Goal: Understand process/instructions: Learn about a topic

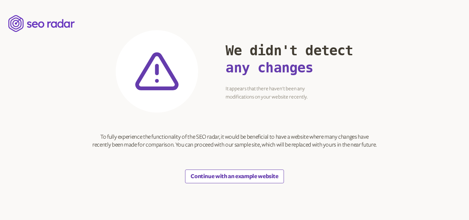
click at [220, 176] on button "Continue with an example website" at bounding box center [234, 177] width 98 height 14
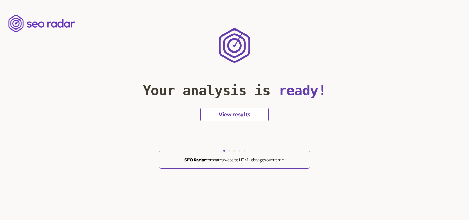
click at [241, 109] on button "View results" at bounding box center [234, 115] width 69 height 14
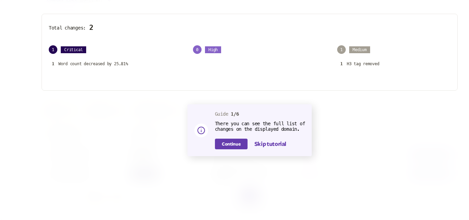
scroll to position [84, 0]
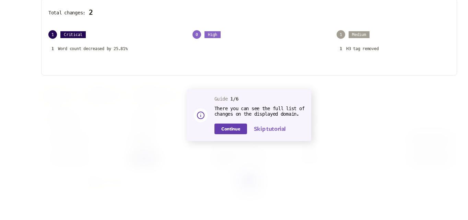
click at [265, 130] on button "Skip tutorial" at bounding box center [270, 129] width 32 height 8
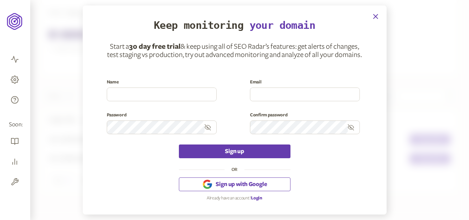
click at [376, 14] on icon "button" at bounding box center [375, 16] width 8 height 8
